Goal: Check status: Check status

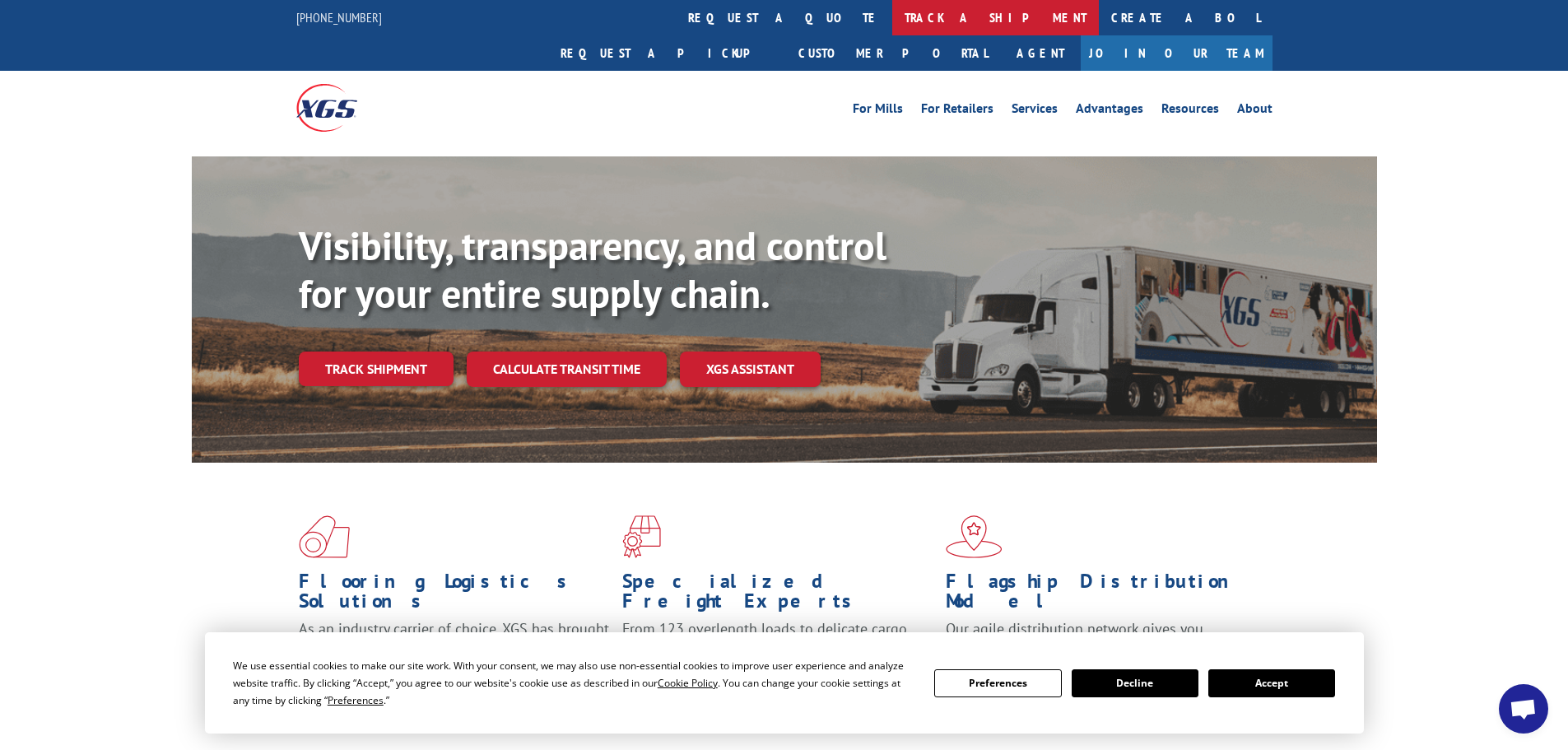
click at [892, 18] on link "track a shipment" at bounding box center [996, 18] width 207 height 35
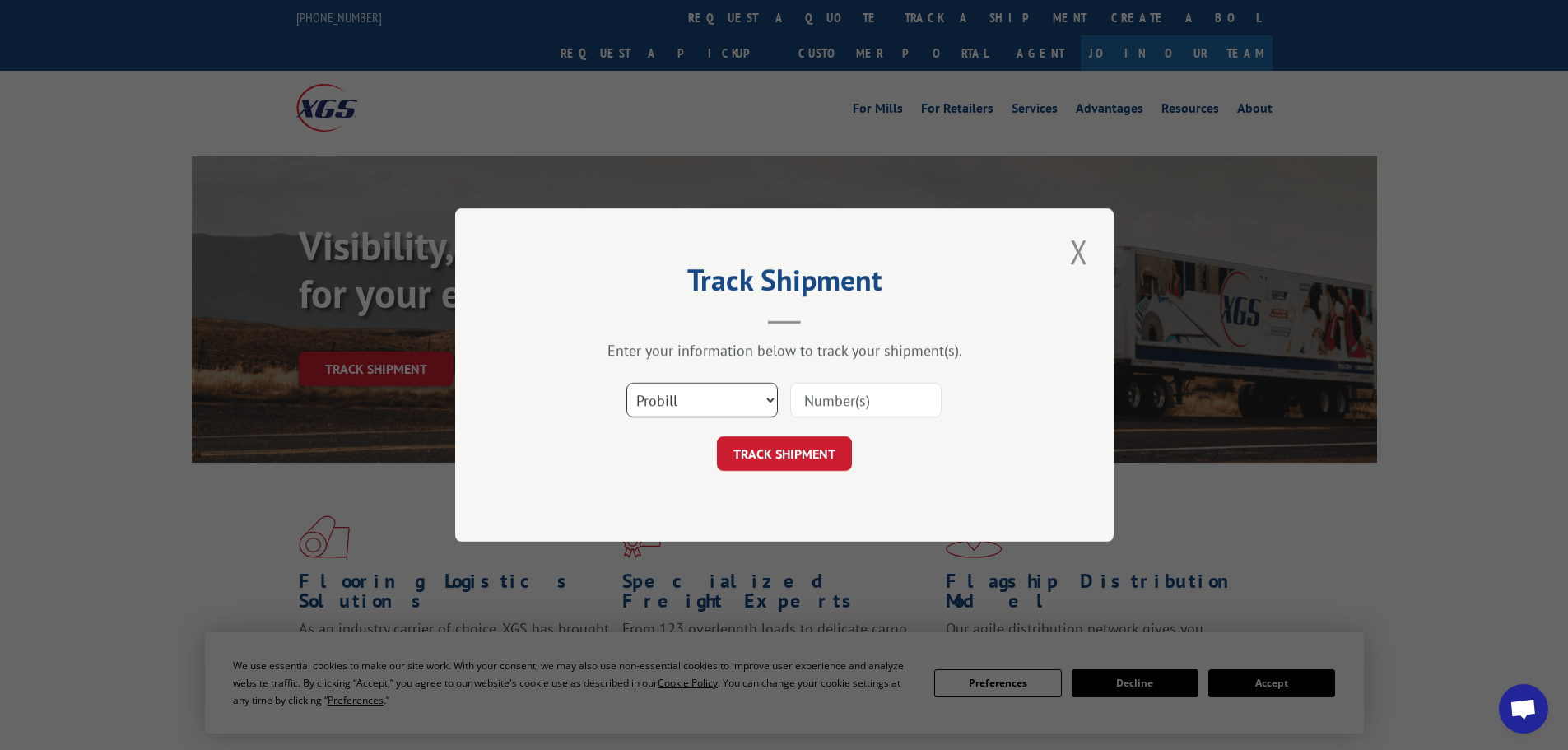
click at [713, 402] on select "Select category... Probill BOL PO" at bounding box center [702, 399] width 152 height 34
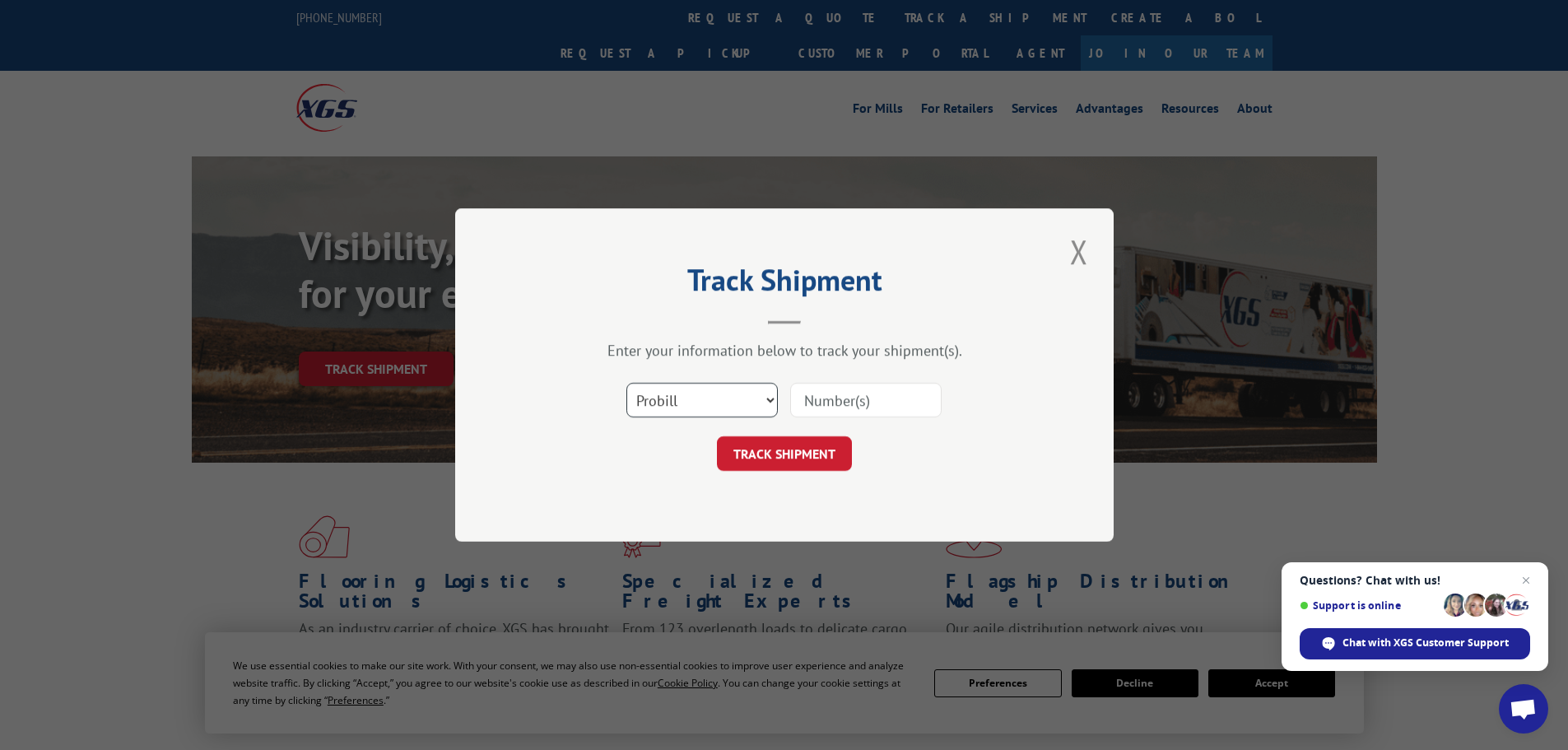
select select "bol"
click at [627, 382] on select "Select category... Probill BOL PO" at bounding box center [702, 399] width 152 height 34
paste input "5943783"
type input "5943783"
drag, startPoint x: 793, startPoint y: 452, endPoint x: 921, endPoint y: 431, distance: 129.7
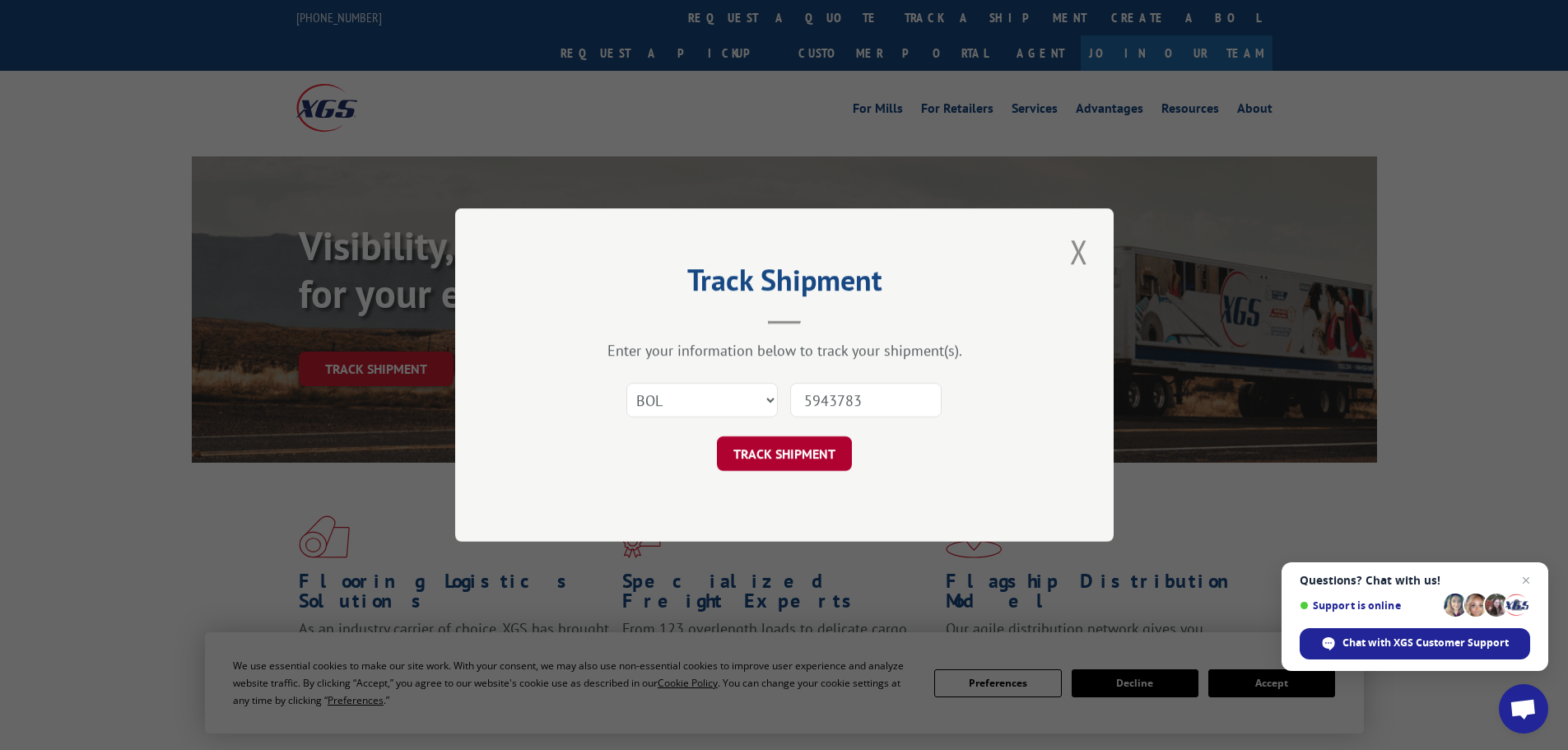
click at [794, 452] on button "TRACK SHIPMENT" at bounding box center [784, 453] width 135 height 34
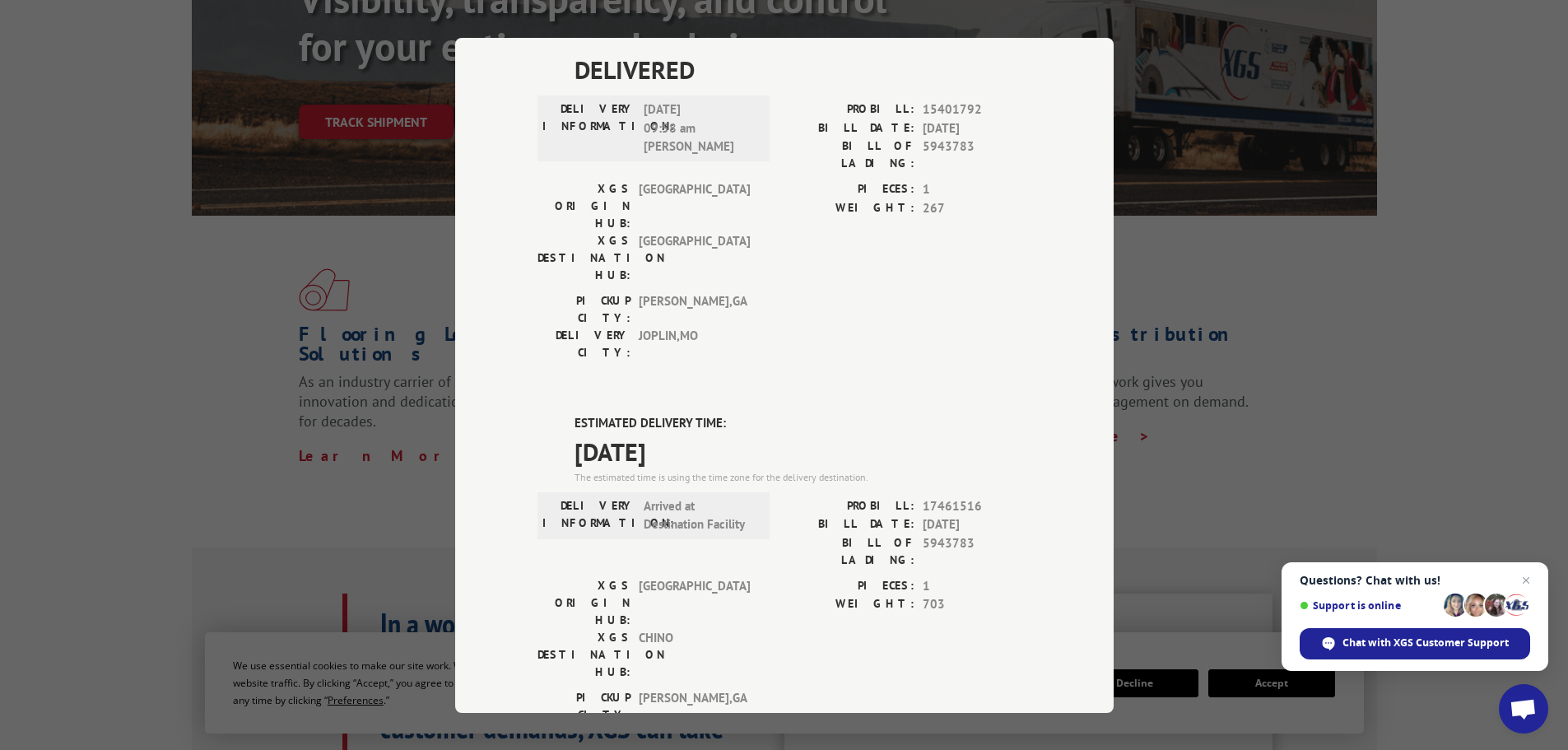
scroll to position [88, 0]
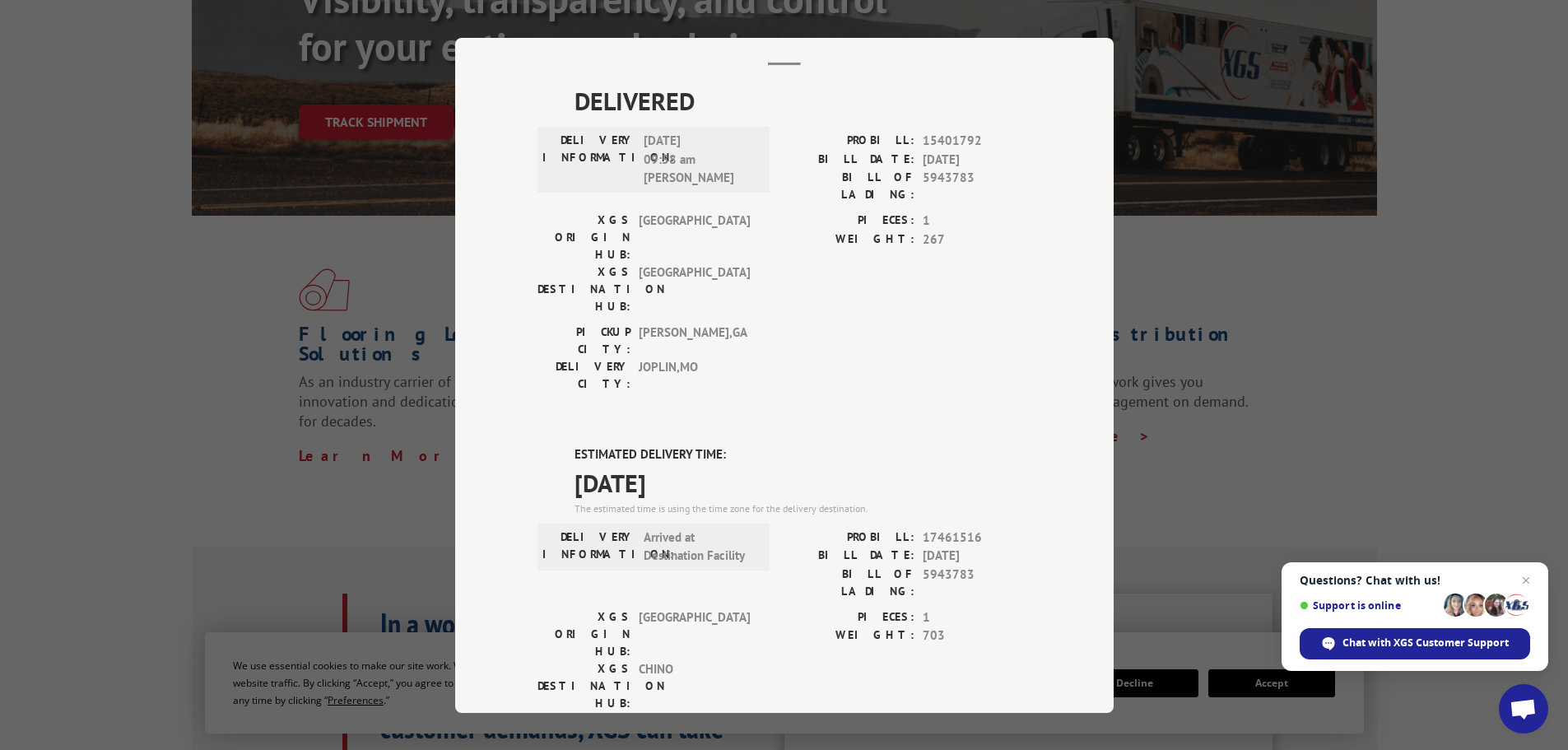
click at [1312, 411] on div "Track Shipment DELIVERED DELIVERY INFORMATION: [DATE] 09:58 am [PERSON_NAME]: 1…" at bounding box center [784, 375] width 1568 height 750
click at [113, 336] on div "Track Shipment DELIVERED DELIVERY INFORMATION: [DATE] 09:58 am [PERSON_NAME]: 1…" at bounding box center [784, 375] width 1568 height 750
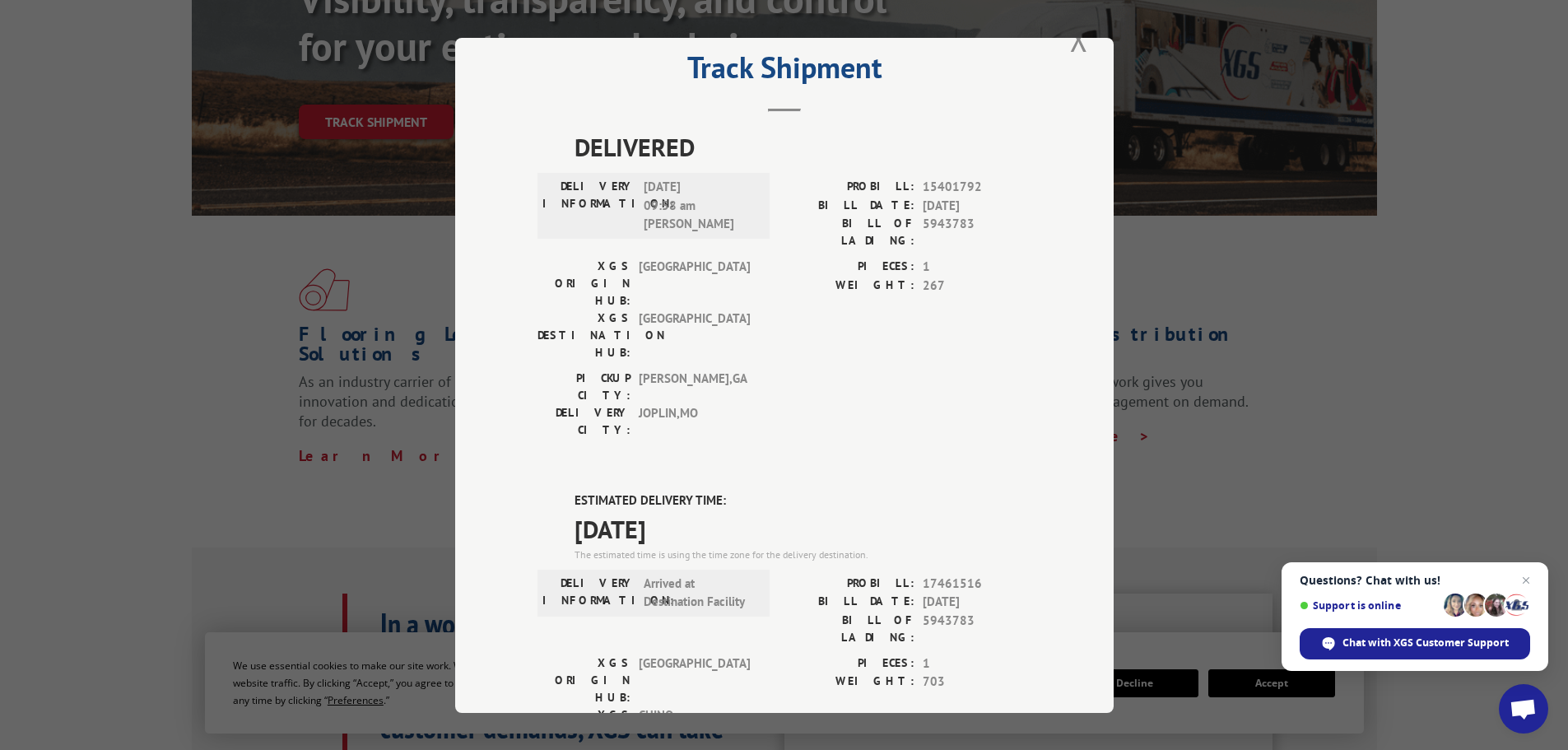
scroll to position [0, 0]
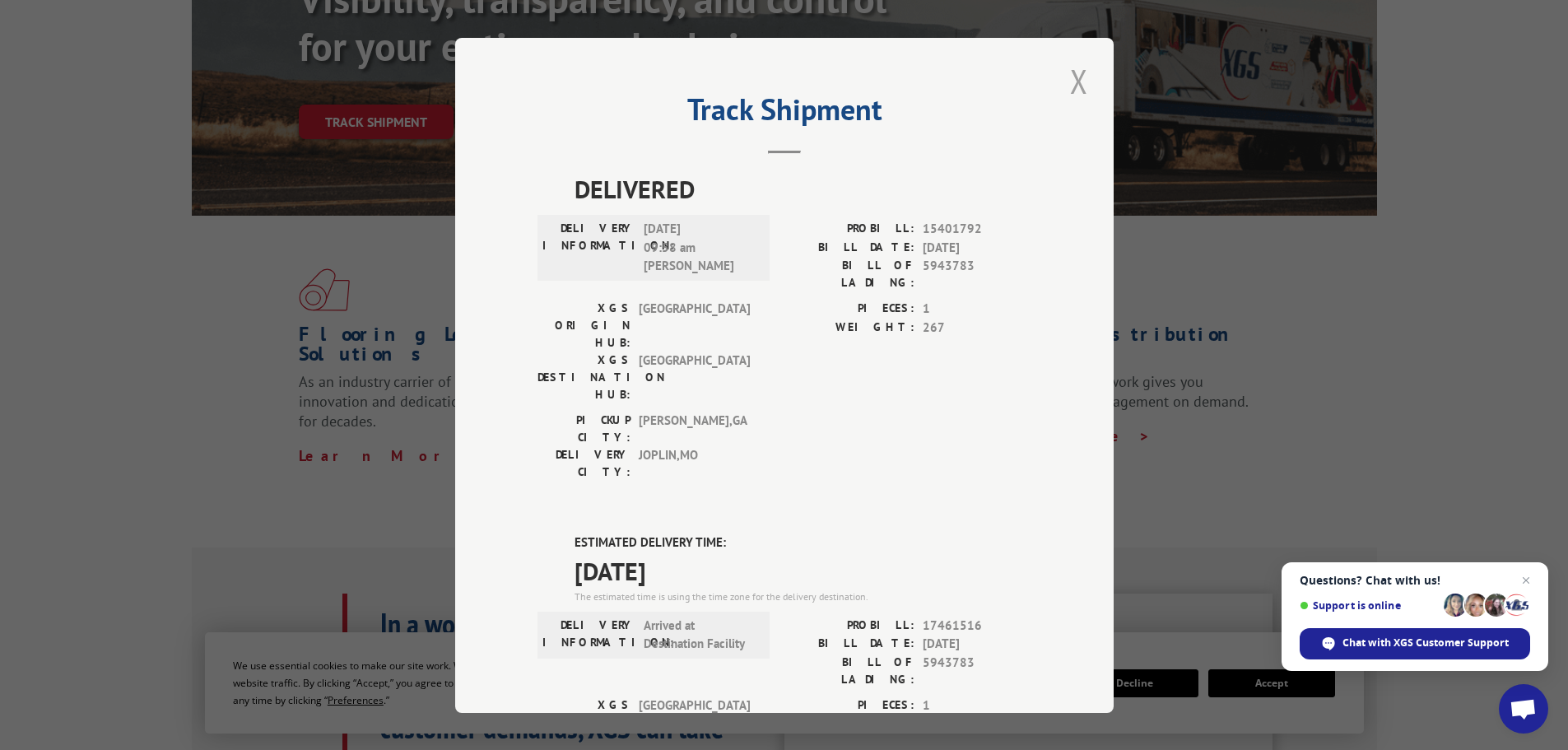
click at [1070, 86] on button "Close modal" at bounding box center [1079, 81] width 28 height 45
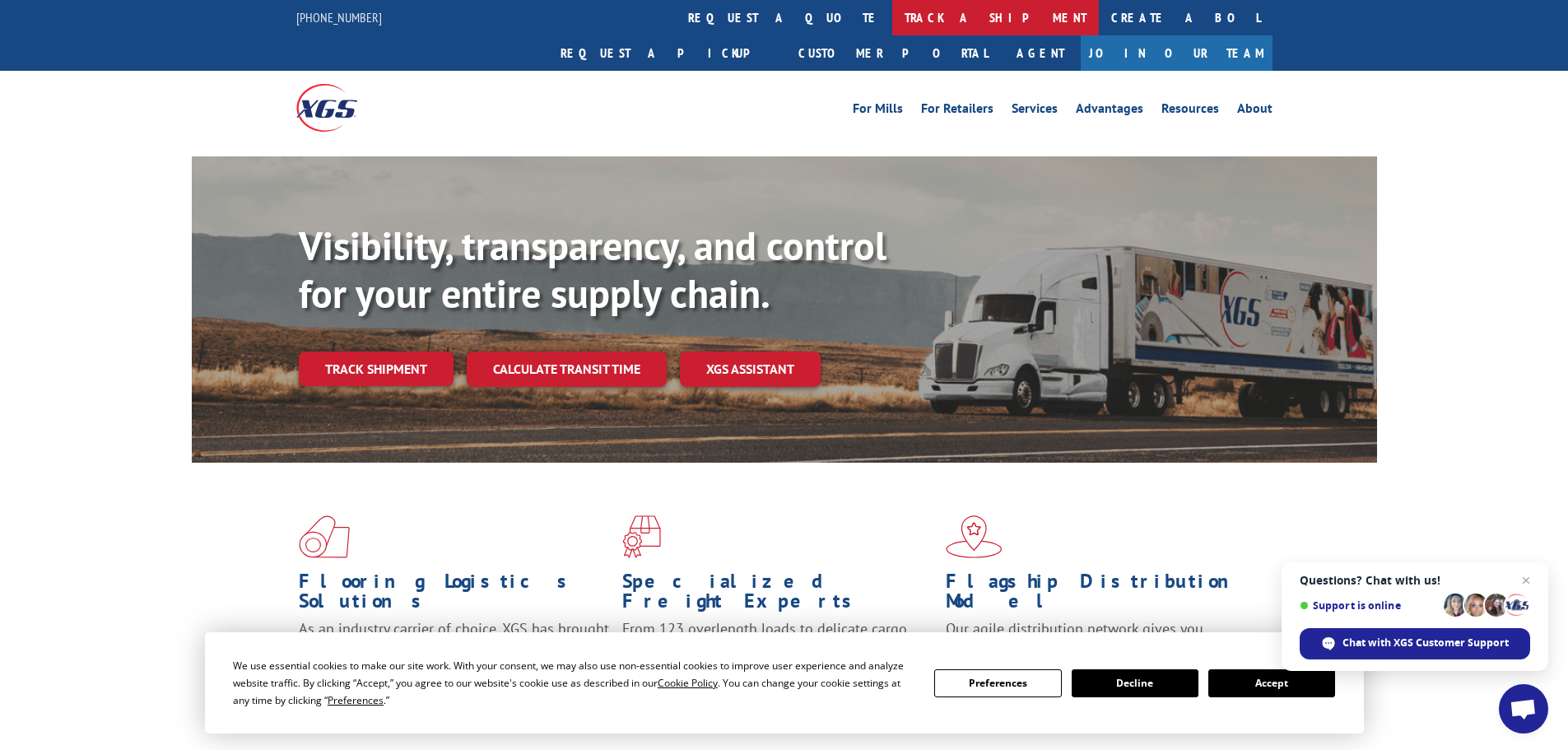
click at [892, 12] on link "track a shipment" at bounding box center [996, 18] width 207 height 35
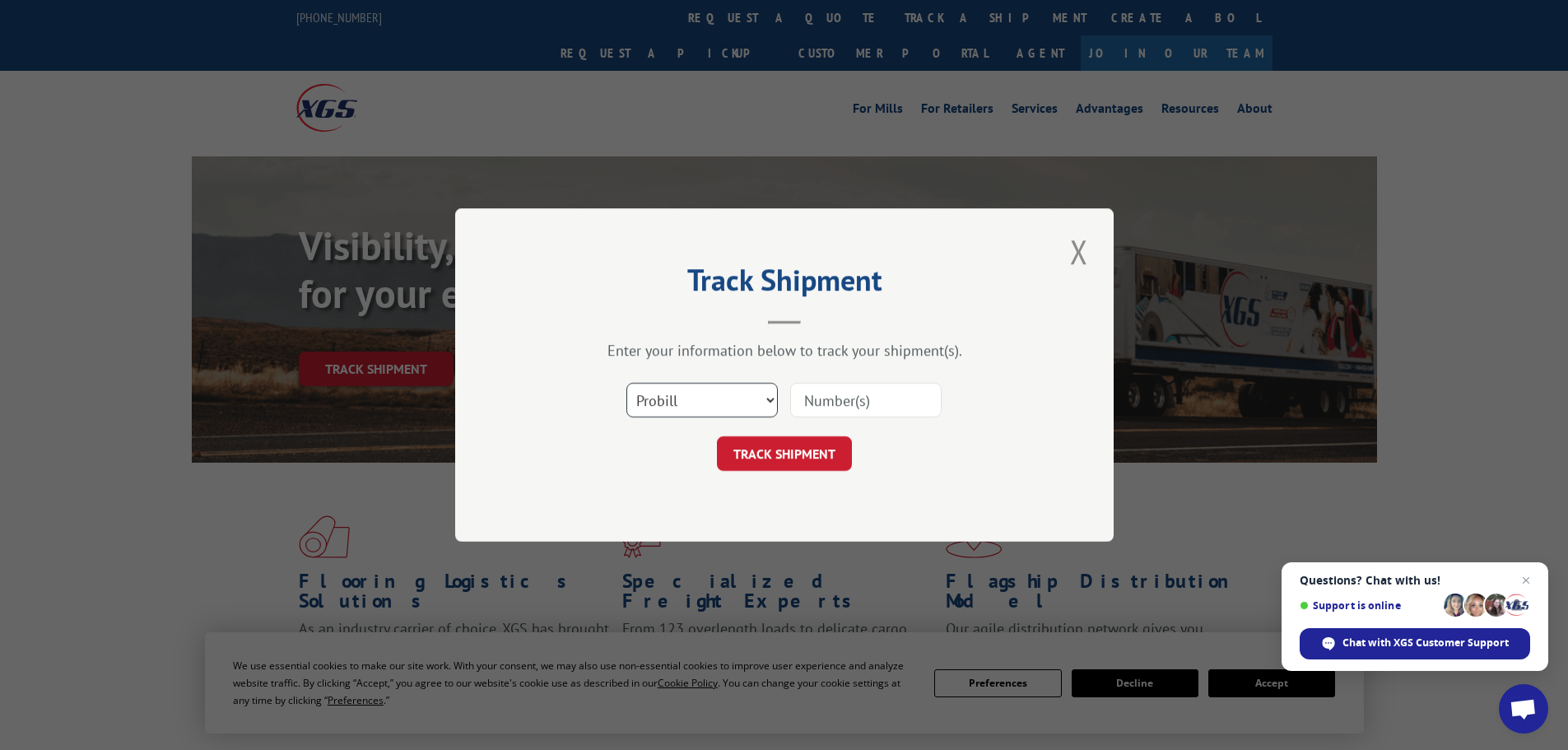
click at [717, 407] on select "Select category... Probill BOL PO" at bounding box center [702, 399] width 152 height 34
select select "bol"
click at [627, 382] on select "Select category... Probill BOL PO" at bounding box center [702, 399] width 152 height 34
paste input "4812508"
type input "4812508"
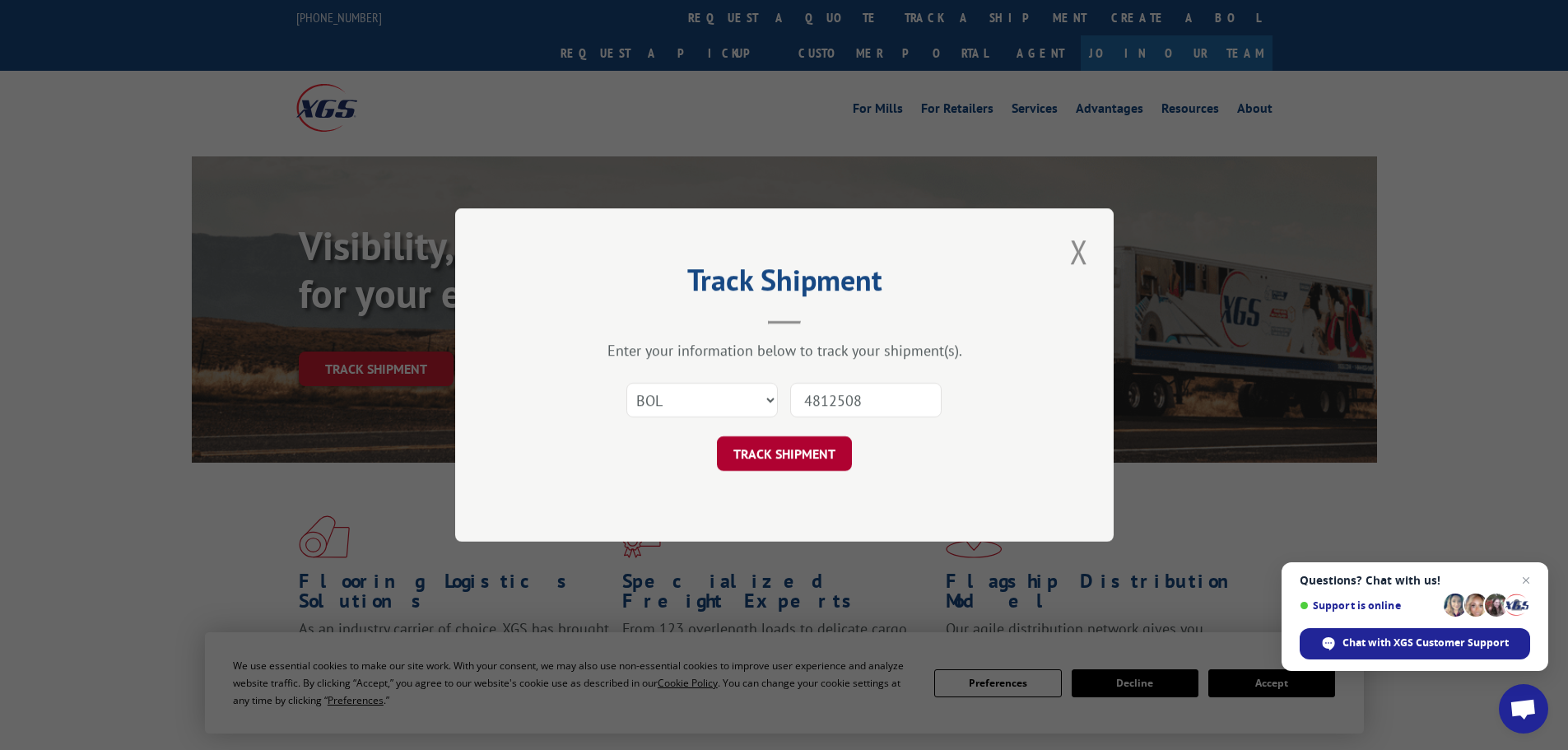
click at [789, 452] on button "TRACK SHIPMENT" at bounding box center [784, 453] width 135 height 34
